Goal: Information Seeking & Learning: Check status

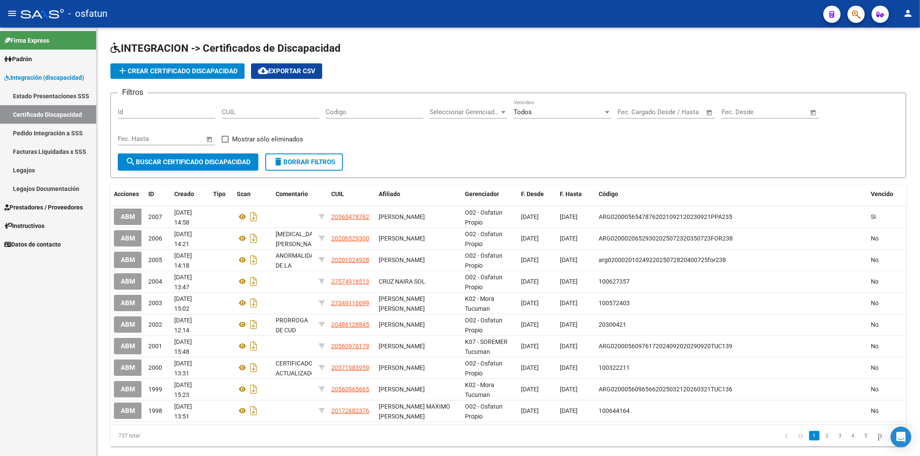
click at [31, 57] on span "Padrón" at bounding box center [18, 58] width 28 height 9
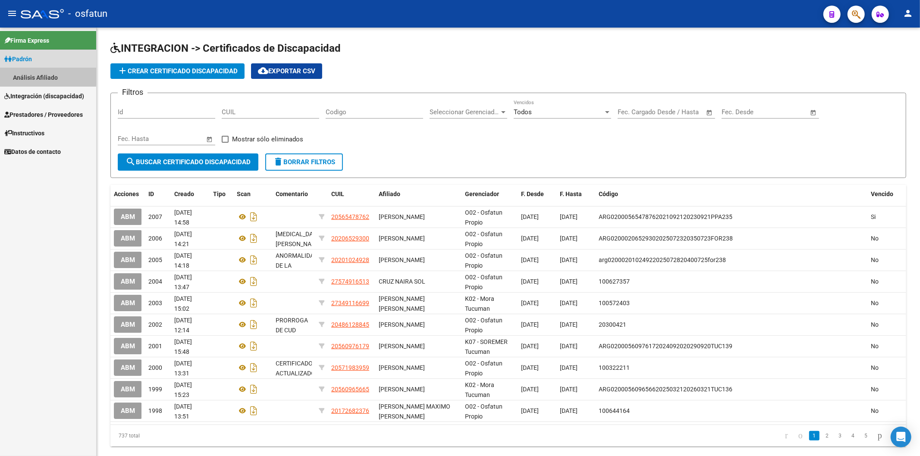
click at [29, 75] on link "Análisis Afiliado" at bounding box center [48, 77] width 96 height 19
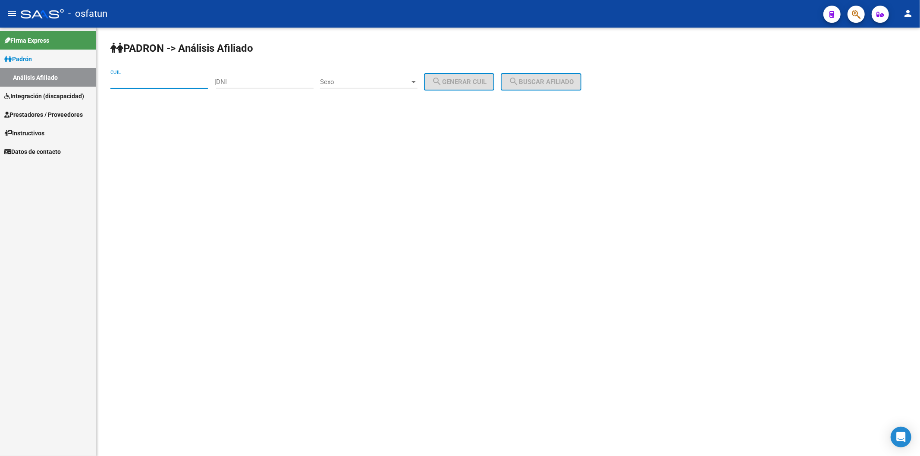
paste input "20-05196175-8"
type input "20-05196175-8"
click at [542, 79] on span "search Buscar afiliado" at bounding box center [540, 82] width 65 height 8
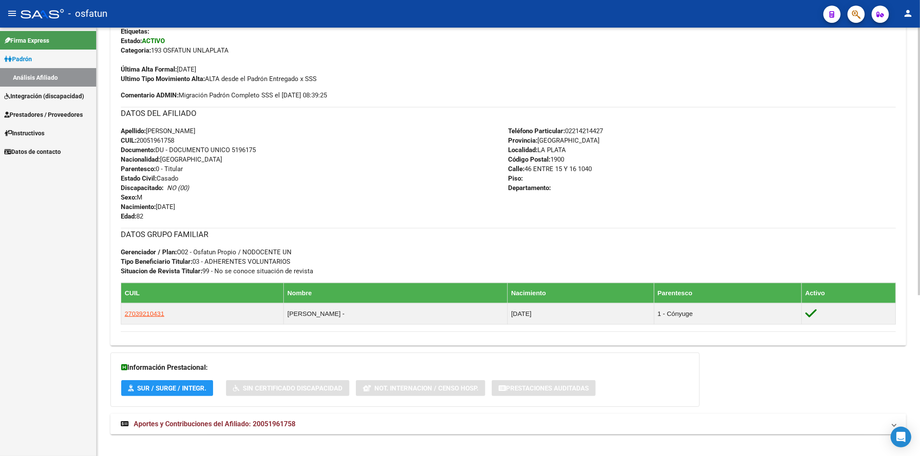
scroll to position [257, 0]
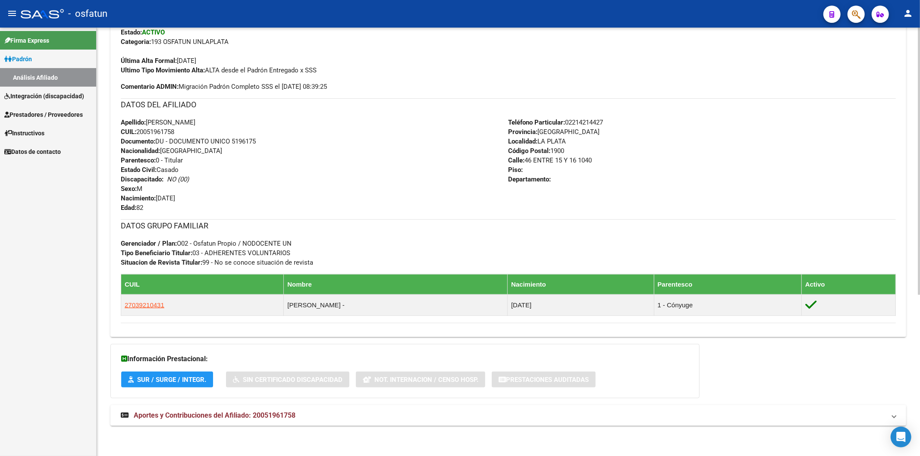
click at [367, 144] on div "Apellido: [PERSON_NAME]: 20051961758 Documento: DU - DOCUMENTO UNICO 5196175 Na…" at bounding box center [315, 165] width 388 height 95
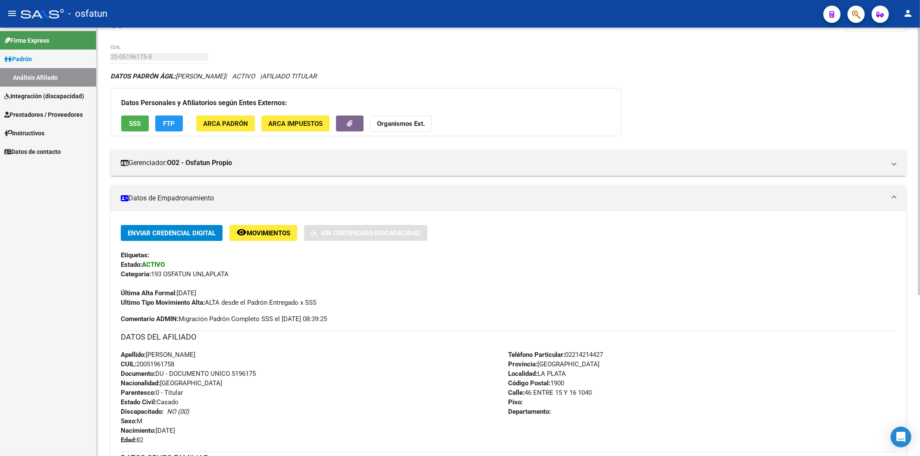
scroll to position [18, 0]
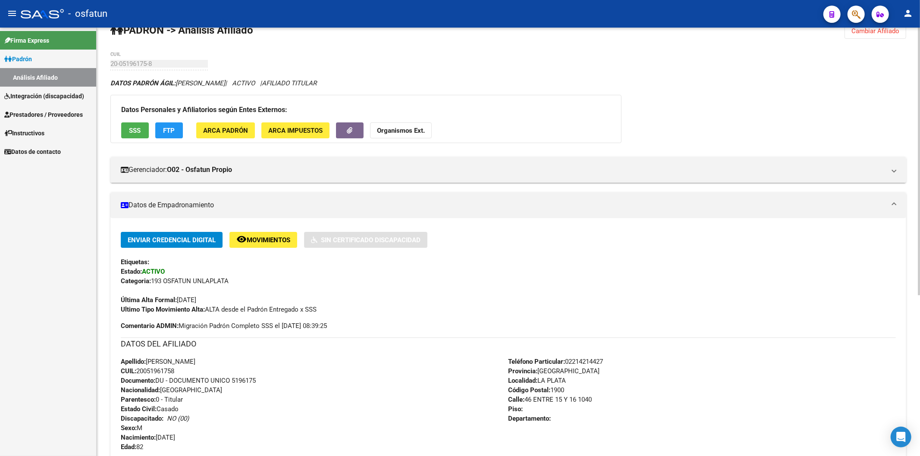
click at [404, 134] on strong "Organismos Ext." at bounding box center [401, 131] width 48 height 8
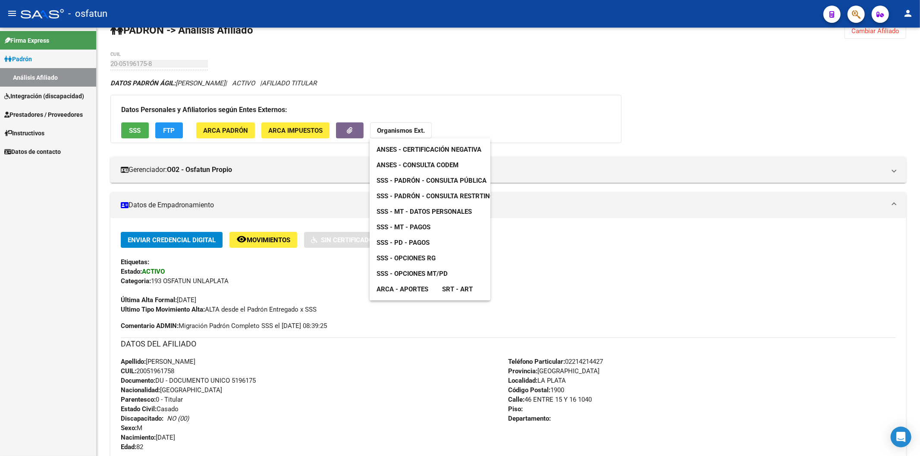
click at [246, 381] on div at bounding box center [460, 228] width 920 height 456
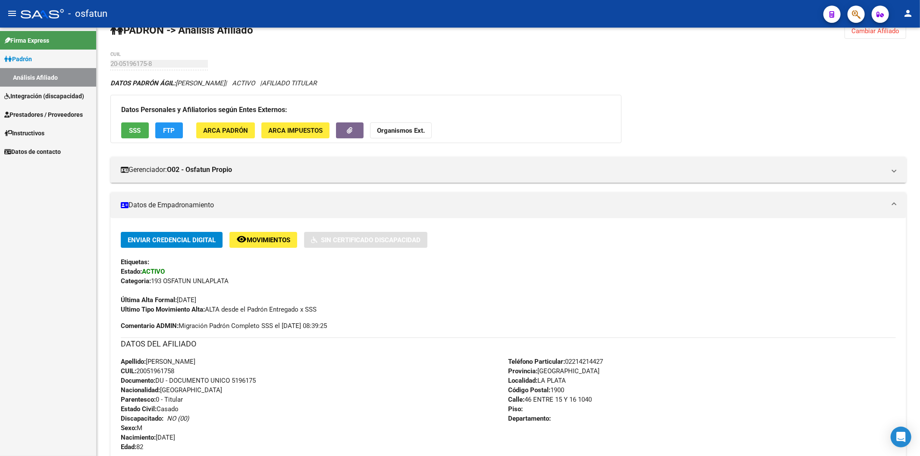
click at [246, 381] on span "Documento: DU - DOCUMENTO UNICO 5196175" at bounding box center [188, 381] width 135 height 8
copy span "5196175"
click at [386, 134] on strong "Organismos Ext." at bounding box center [401, 131] width 48 height 8
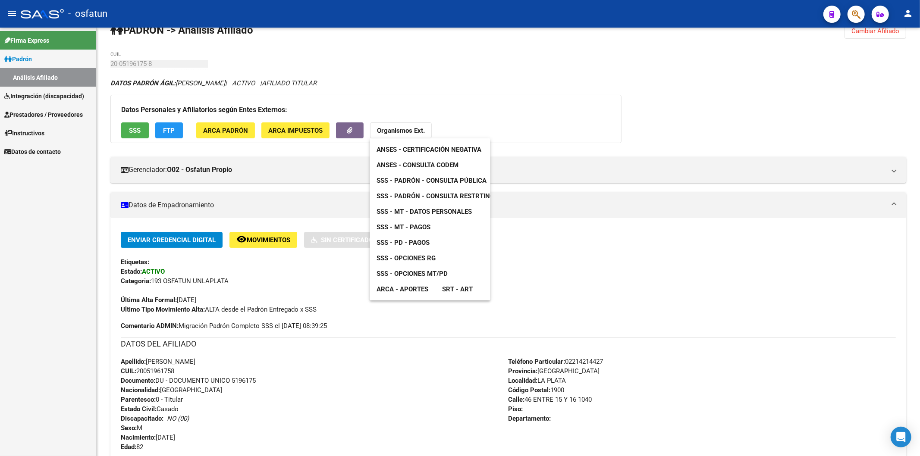
click at [438, 149] on span "ANSES - Certificación Negativa" at bounding box center [428, 150] width 105 height 8
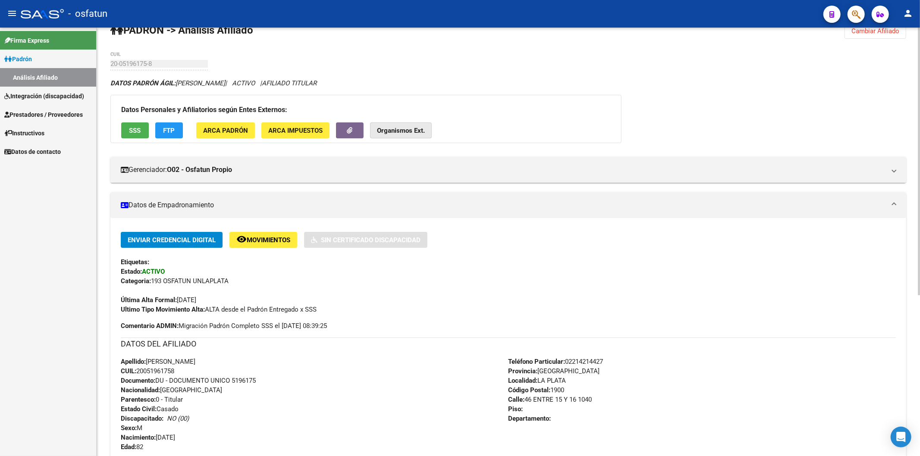
click at [407, 128] on strong "Organismos Ext." at bounding box center [401, 131] width 48 height 8
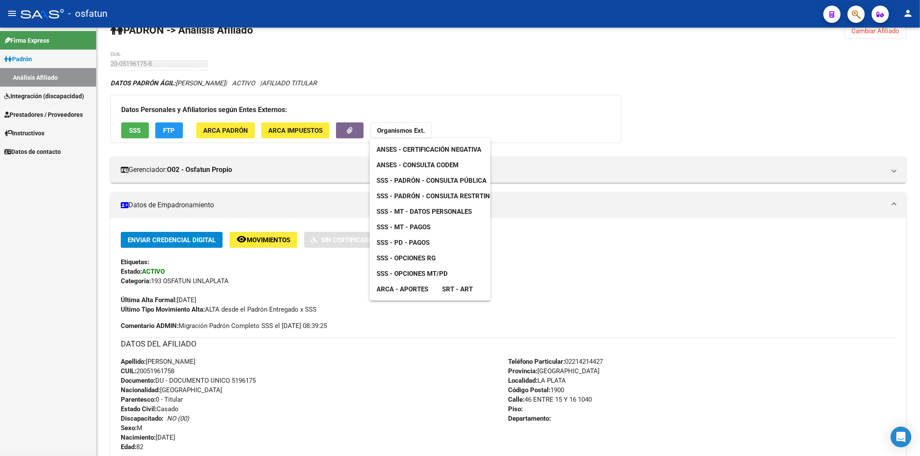
click at [437, 179] on span "SSS - Padrón - Consulta Pública" at bounding box center [431, 181] width 110 height 8
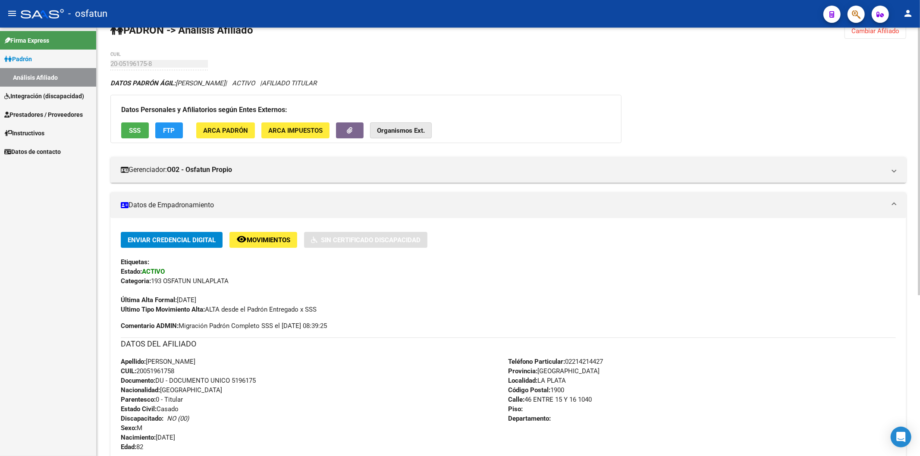
click at [401, 135] on button "Organismos Ext." at bounding box center [401, 130] width 62 height 16
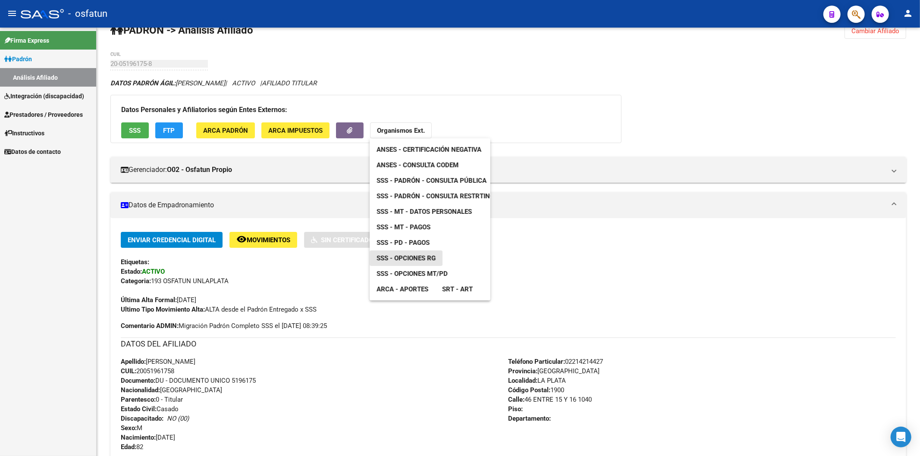
click at [412, 255] on span "SSS - Opciones RG" at bounding box center [405, 258] width 59 height 8
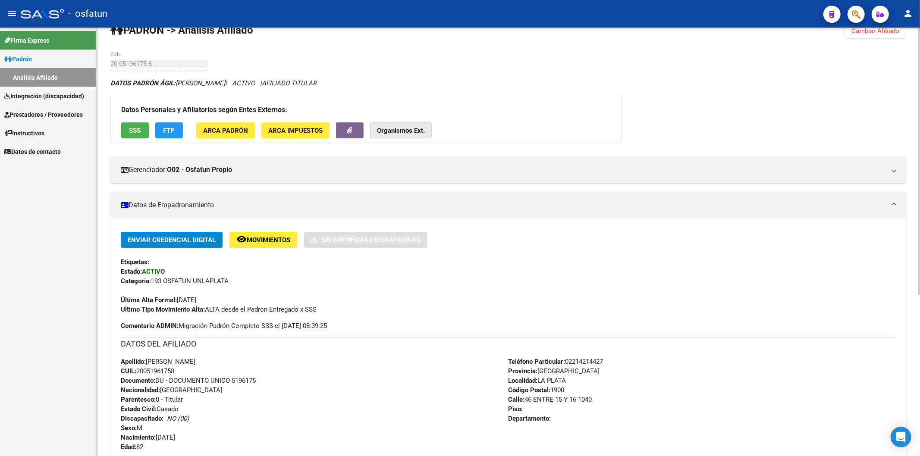
click at [414, 129] on strong "Organismos Ext." at bounding box center [401, 131] width 48 height 8
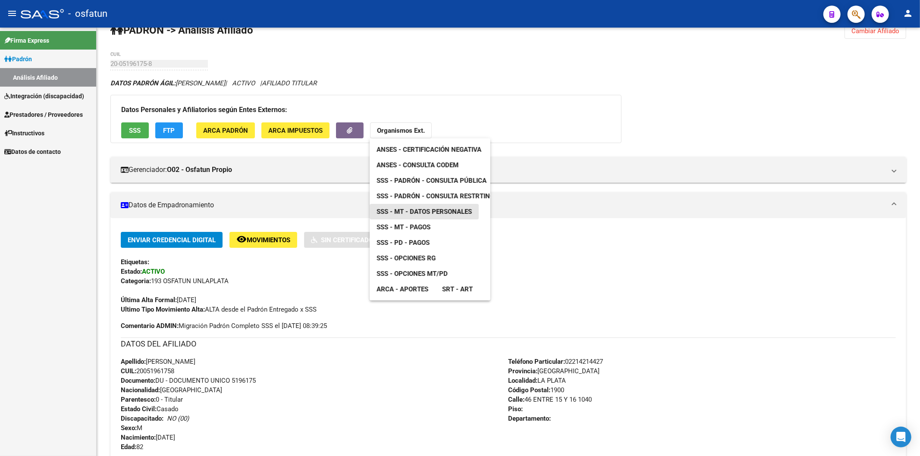
click at [429, 212] on span "SSS - MT - Datos Personales" at bounding box center [423, 212] width 95 height 8
